Goal: Find specific page/section: Find specific page/section

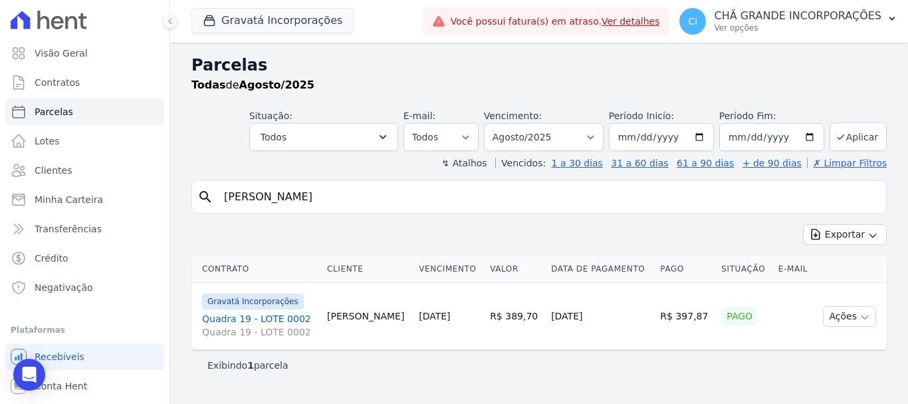
select select
click at [257, 18] on button "Gravatá Incorporações" at bounding box center [273, 20] width 162 height 25
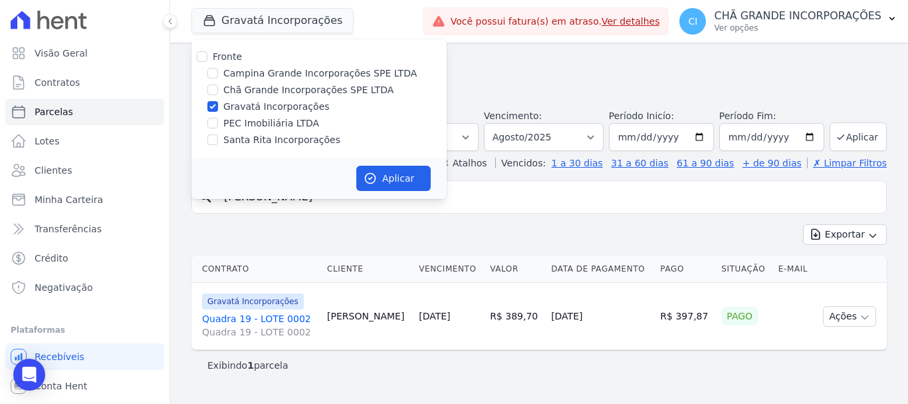
click at [206, 102] on div "Gravatá Incorporações" at bounding box center [319, 107] width 255 height 14
click at [211, 140] on input "Santa Rita Incorporações" at bounding box center [212, 139] width 11 height 11
checkbox input "true"
click at [213, 101] on input "Gravatá Incorporações" at bounding box center [212, 106] width 11 height 11
checkbox input "false"
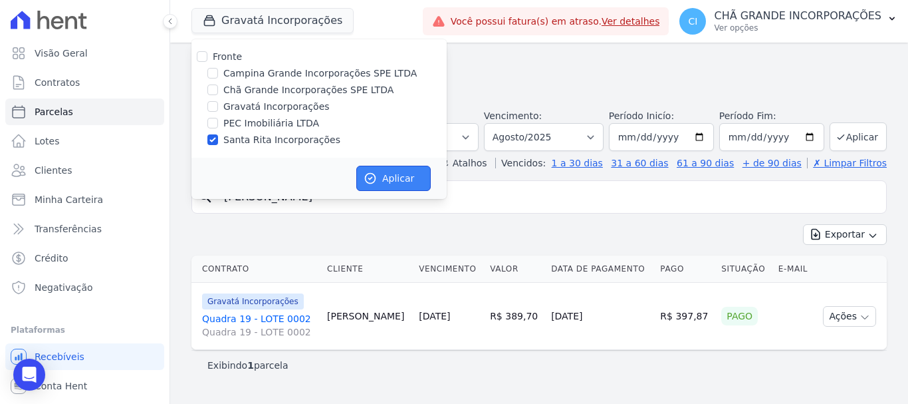
click at [403, 178] on button "Aplicar" at bounding box center [393, 178] width 74 height 25
select select
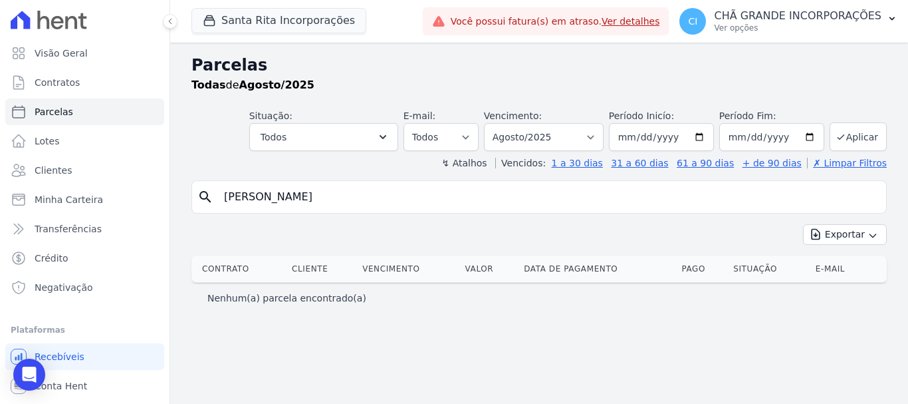
click at [336, 199] on input "[PERSON_NAME]" at bounding box center [548, 197] width 665 height 27
type input "f"
click at [340, 197] on input "search" at bounding box center [548, 197] width 665 height 27
type input "adenilzo"
select select
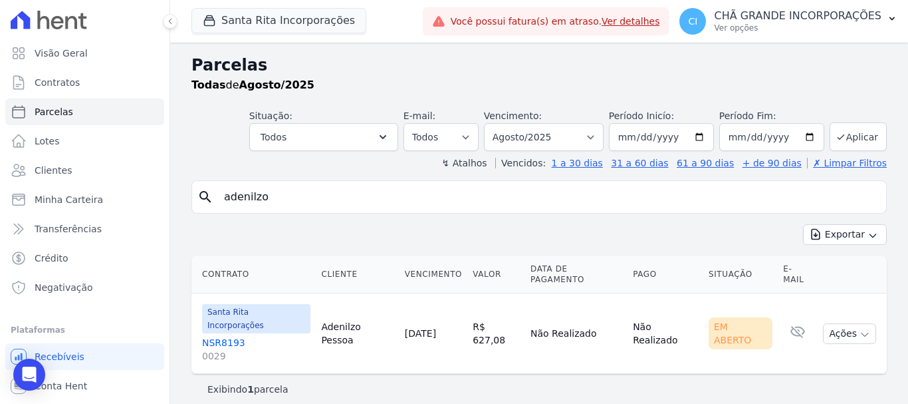
click at [219, 336] on link "NSR8193 0029" at bounding box center [256, 349] width 108 height 27
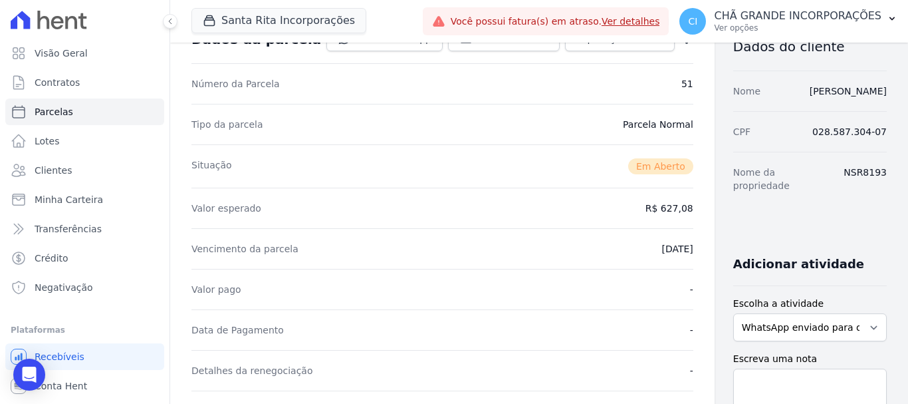
scroll to position [266, 0]
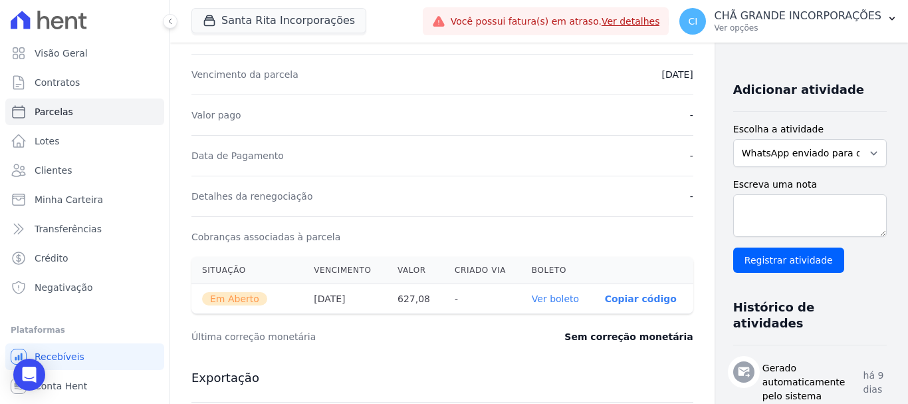
click at [533, 297] on link "Ver boleto" at bounding box center [555, 298] width 47 height 11
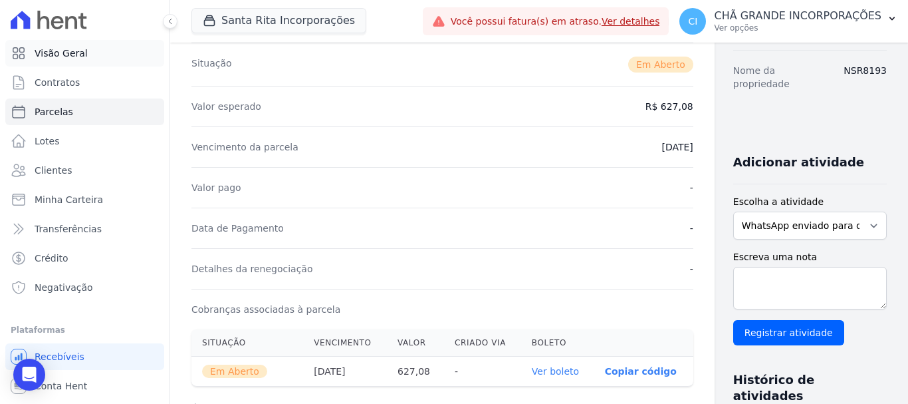
scroll to position [0, 0]
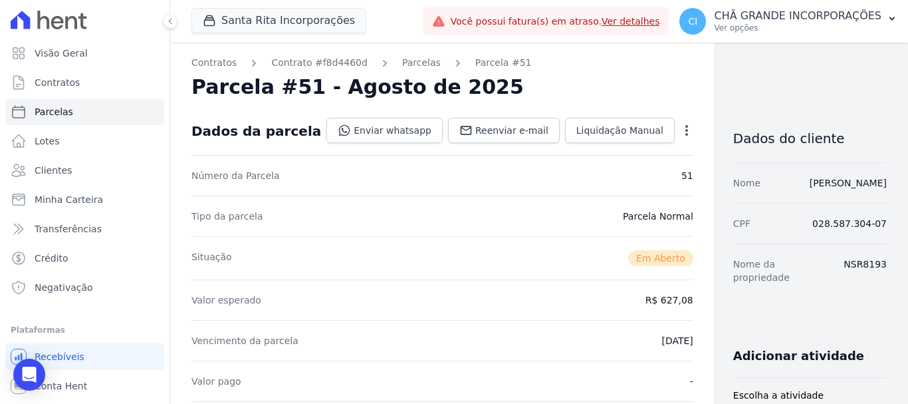
select select
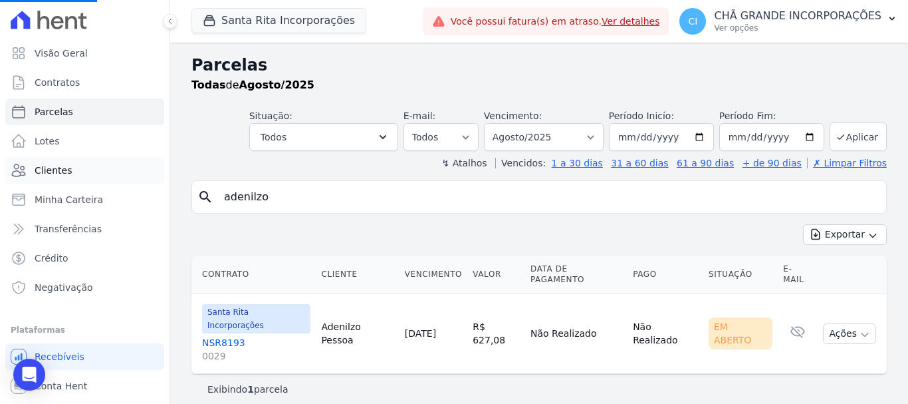
drag, startPoint x: 356, startPoint y: 198, endPoint x: 77, endPoint y: 158, distance: 282.2
click at [83, 158] on div "Visão Geral Contratos [GEOGRAPHIC_DATA] Lotes Clientes Minha Carteira Transferê…" at bounding box center [454, 202] width 908 height 404
select select
click at [308, 203] on input "adenilzo" at bounding box center [548, 197] width 665 height 27
type input "a"
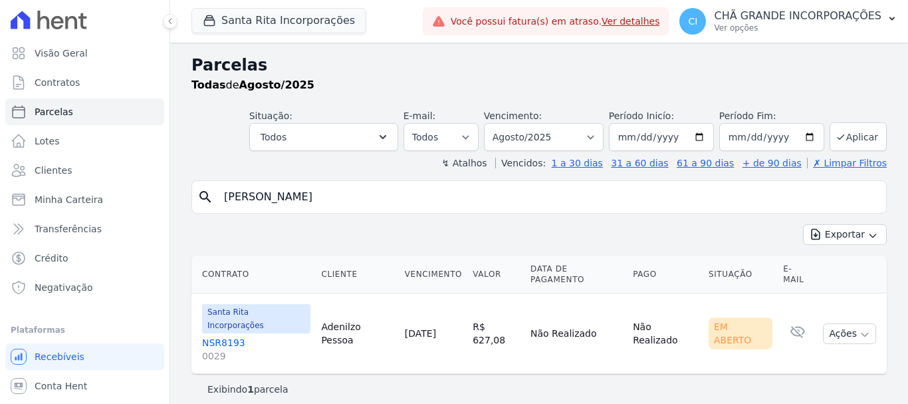
type input "[PERSON_NAME]"
select select
click at [227, 336] on link "NSR8185 0028" at bounding box center [255, 349] width 107 height 27
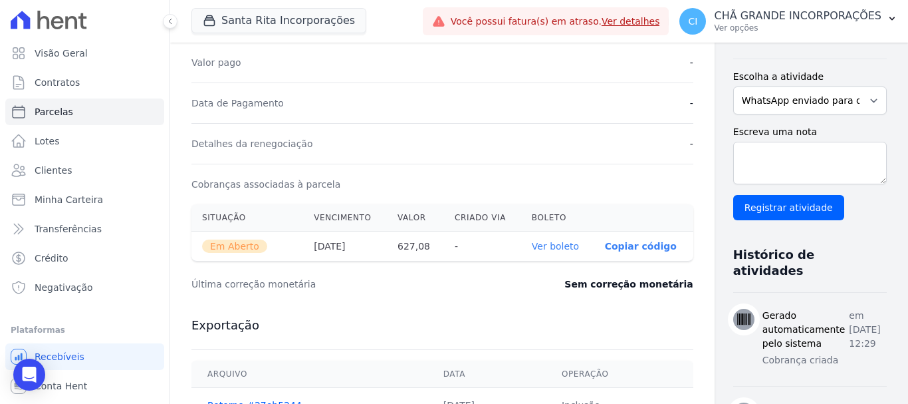
scroll to position [332, 0]
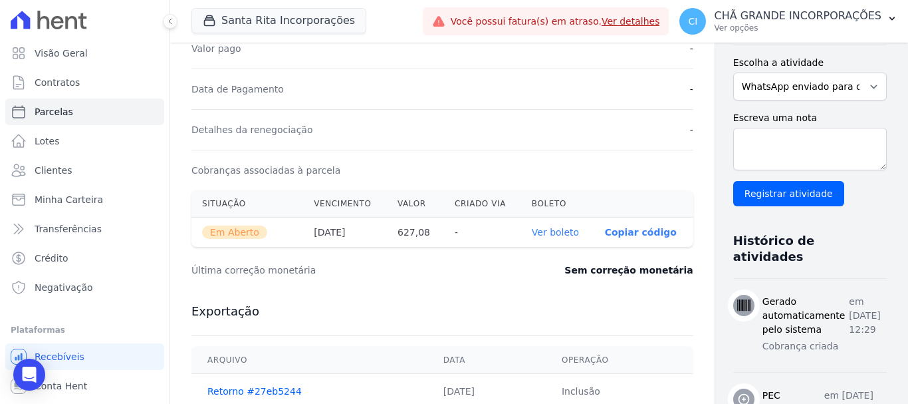
click at [532, 233] on link "Ver boleto" at bounding box center [555, 232] width 47 height 11
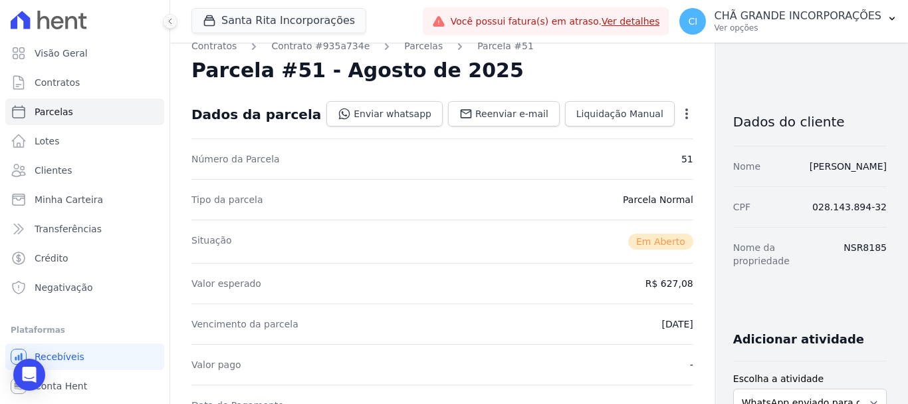
scroll to position [0, 0]
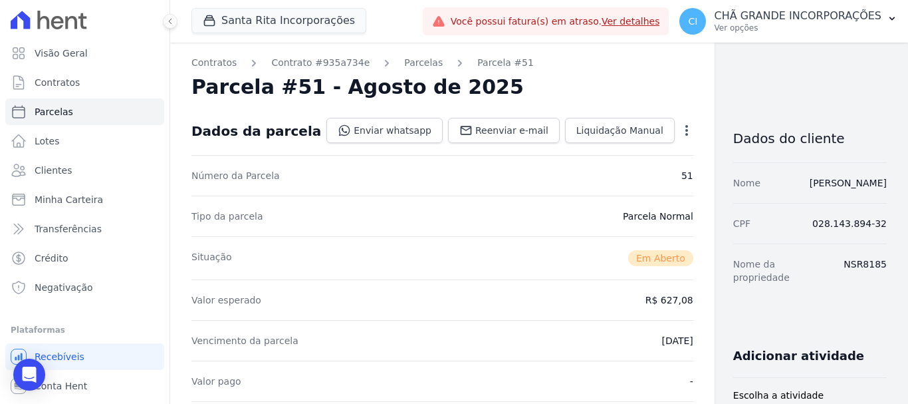
select select
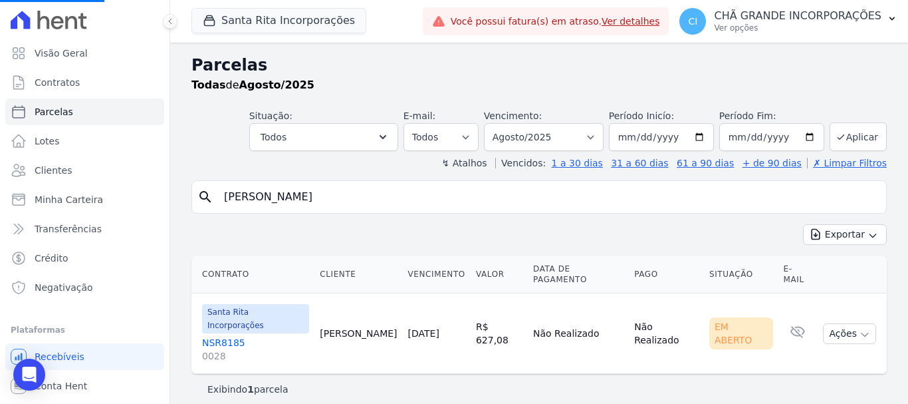
drag, startPoint x: 332, startPoint y: 198, endPoint x: 144, endPoint y: 184, distance: 188.7
click at [144, 184] on div "Visão Geral Contratos [GEOGRAPHIC_DATA] Lotes Clientes Minha Carteira Transferê…" at bounding box center [454, 202] width 908 height 404
select select
drag, startPoint x: 432, startPoint y: 178, endPoint x: 439, endPoint y: 186, distance: 10.4
click at [432, 180] on div "Parcelas Todas de Agosto/2025 Situação: Agendado Em Aberto Pago Processando Can…" at bounding box center [539, 229] width 738 height 372
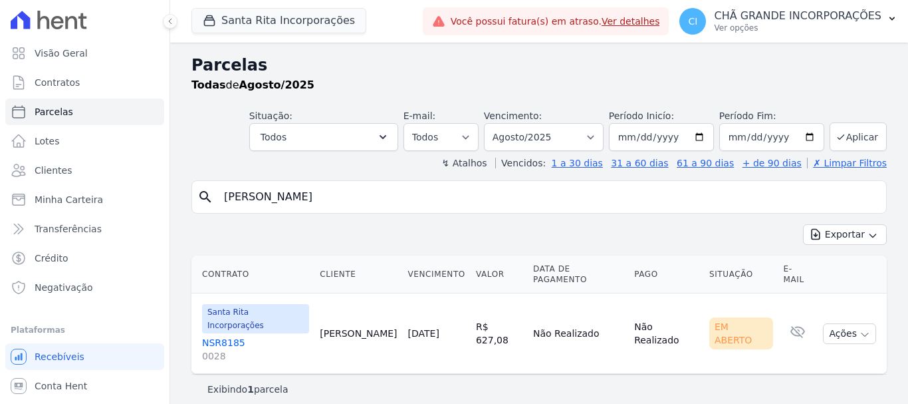
drag, startPoint x: 422, startPoint y: 195, endPoint x: 393, endPoint y: 199, distance: 28.9
click at [418, 197] on input "[PERSON_NAME]" at bounding box center [548, 197] width 665 height 27
drag, startPoint x: 420, startPoint y: 195, endPoint x: 180, endPoint y: 196, distance: 240.0
click at [184, 196] on div "Parcelas Todas de Agosto/2025 Situação: Agendado Em Aberto Pago Processando Can…" at bounding box center [539, 229] width 738 height 372
type input "ADENILZO"
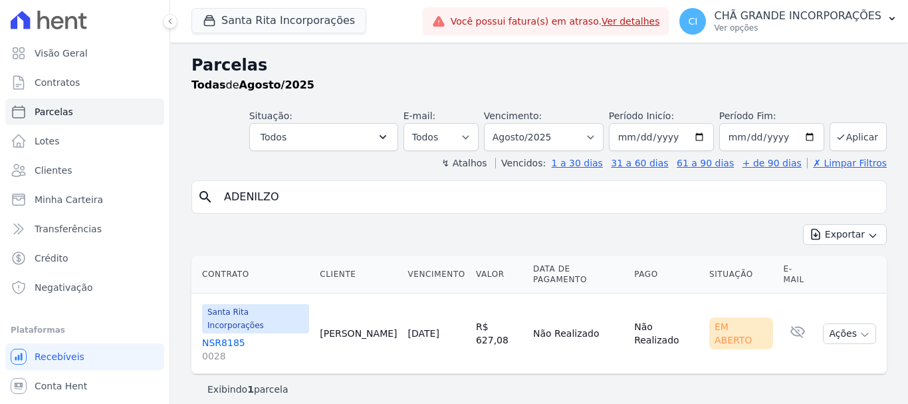
select select
click at [219, 336] on link "NSR8193 0029" at bounding box center [256, 349] width 108 height 27
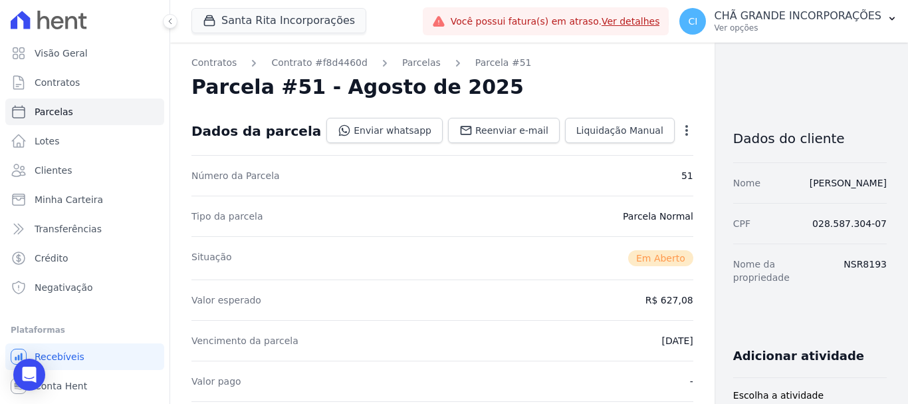
drag, startPoint x: 761, startPoint y: 181, endPoint x: 880, endPoint y: 179, distance: 119.0
copy link "[PERSON_NAME]"
